Goal: Information Seeking & Learning: Learn about a topic

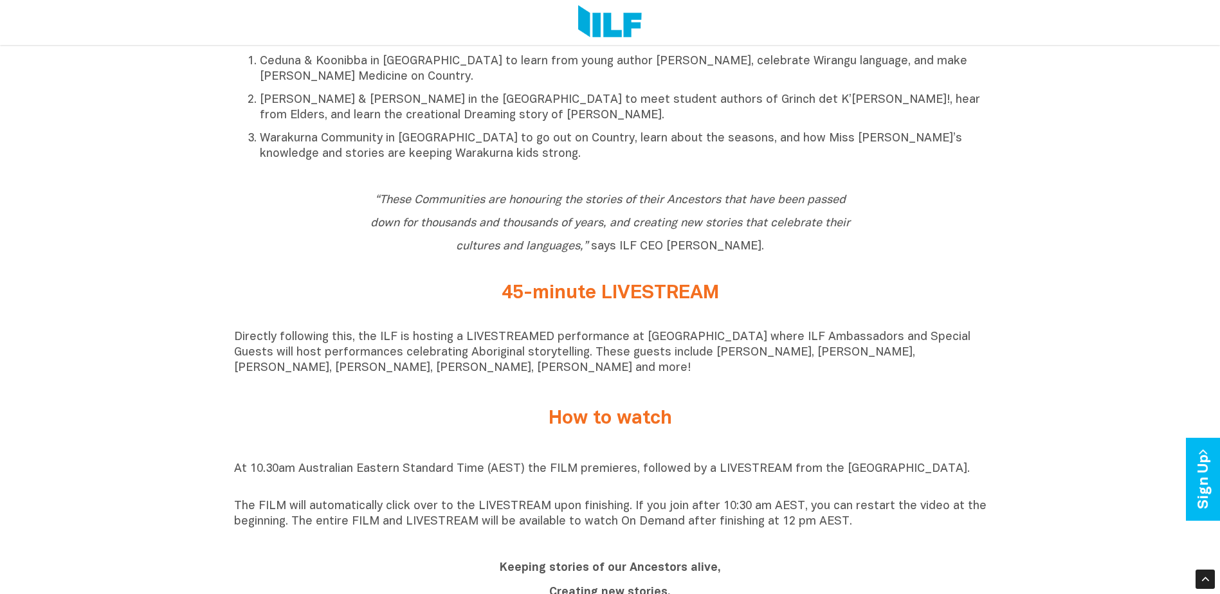
scroll to position [836, 0]
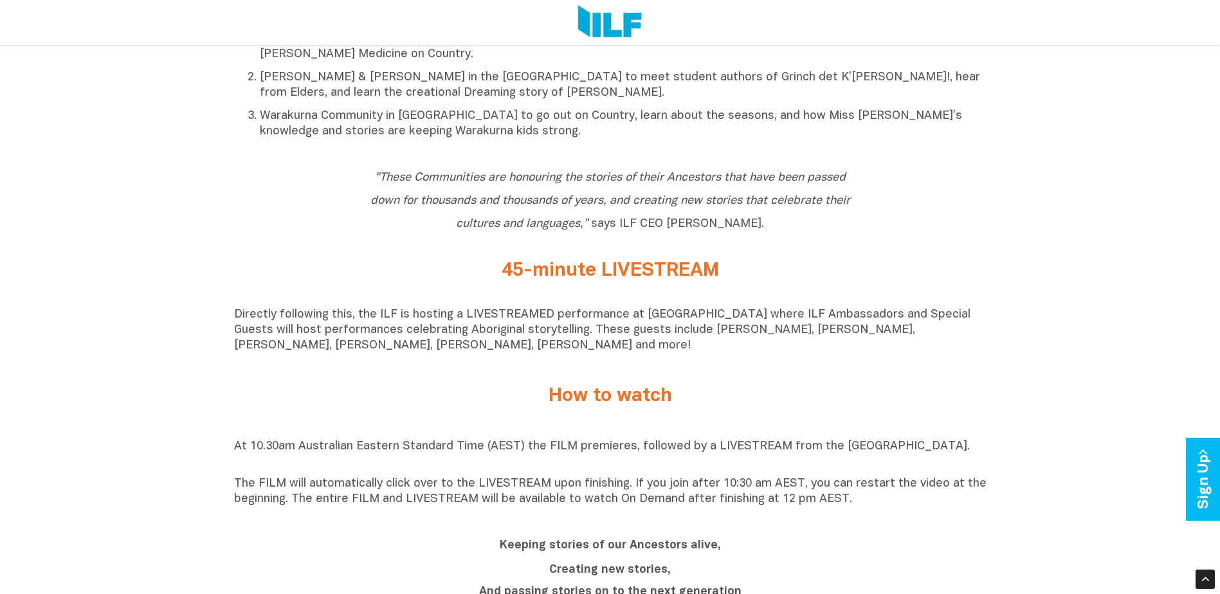
click at [672, 336] on p "Directly following this, the ILF is hosting a LIVESTREAMED performance at [GEOG…" at bounding box center [610, 330] width 752 height 46
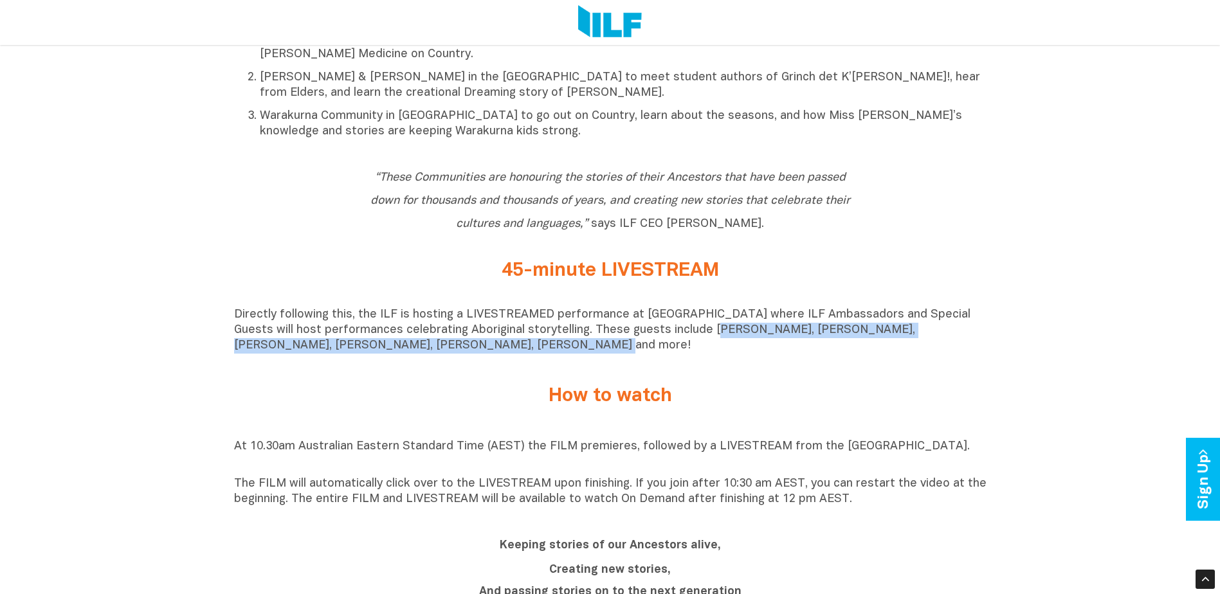
drag, startPoint x: 666, startPoint y: 336, endPoint x: 693, endPoint y: 354, distance: 32.8
click at [693, 354] on p "Directly following this, the ILF is hosting a LIVESTREAMED performance at [GEOG…" at bounding box center [610, 330] width 752 height 46
copy p "[PERSON_NAME], [PERSON_NAME], [PERSON_NAME], [PERSON_NAME], [PERSON_NAME], [PER…"
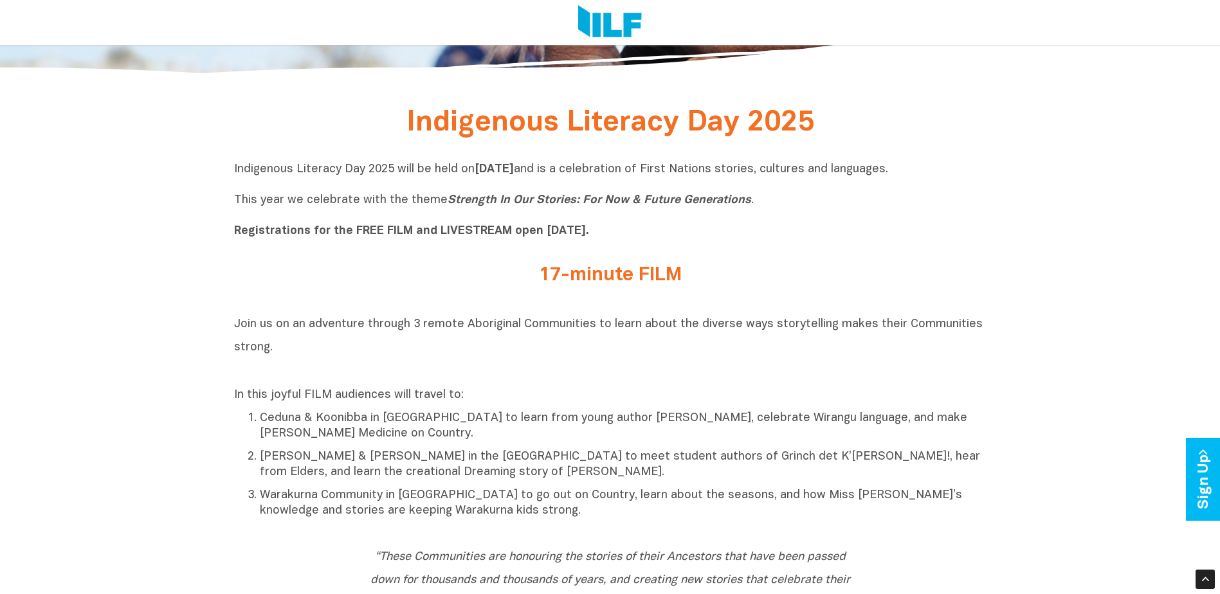
scroll to position [426, 0]
